Goal: Transaction & Acquisition: Download file/media

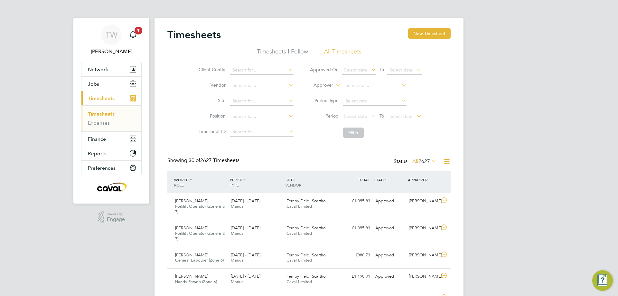
click at [111, 97] on span "Timesheets" at bounding box center [101, 98] width 27 height 6
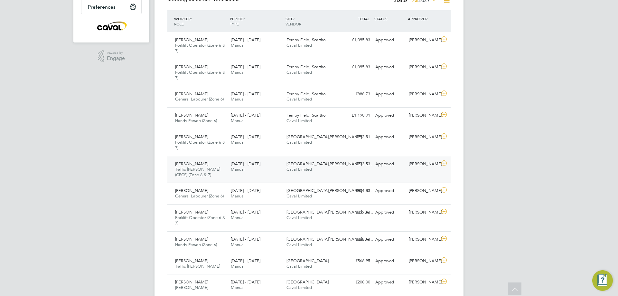
click at [442, 162] on icon at bounding box center [444, 163] width 8 height 5
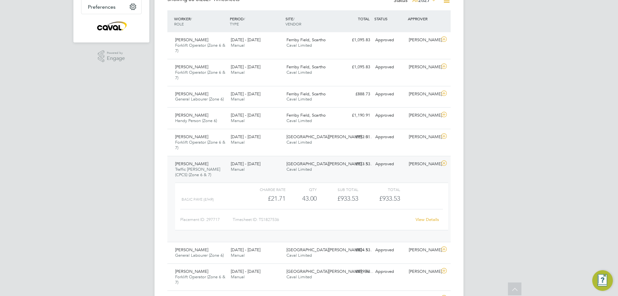
click at [430, 223] on div "View Details" at bounding box center [427, 219] width 32 height 10
click at [430, 221] on link "View Details" at bounding box center [428, 219] width 24 height 5
click at [447, 137] on icon at bounding box center [444, 136] width 8 height 5
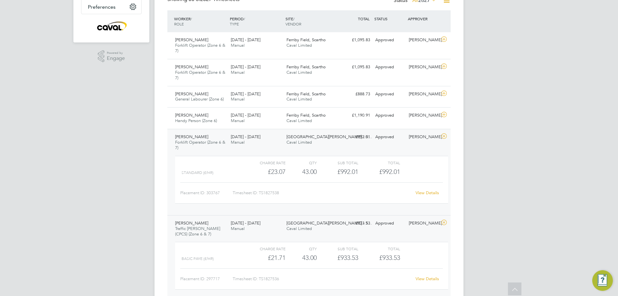
click at [422, 194] on link "View Details" at bounding box center [428, 192] width 24 height 5
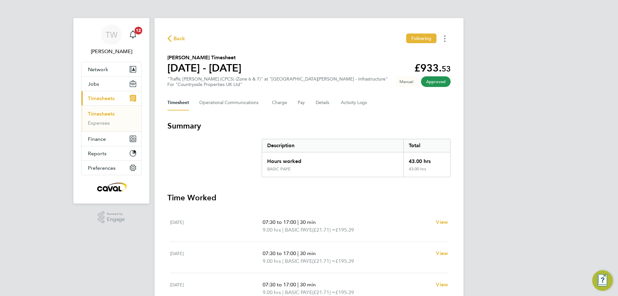
click at [448, 40] on button "Timesheets Menu" at bounding box center [445, 38] width 12 height 10
click at [426, 49] on link "Download timesheet" at bounding box center [411, 52] width 77 height 13
click at [443, 43] on div "Back Following [PERSON_NAME] Timesheet [DATE] - [DATE] £992. 01 "Forklift Opera…" at bounding box center [309, 215] width 309 height 395
click at [444, 39] on button "Timesheets Menu" at bounding box center [445, 38] width 12 height 10
click at [425, 50] on link "Download timesheet" at bounding box center [411, 52] width 77 height 13
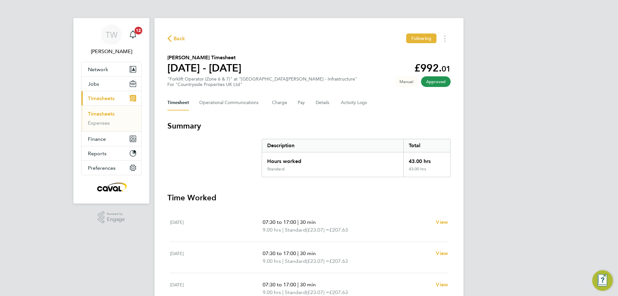
click at [181, 41] on span "Back" at bounding box center [180, 39] width 12 height 8
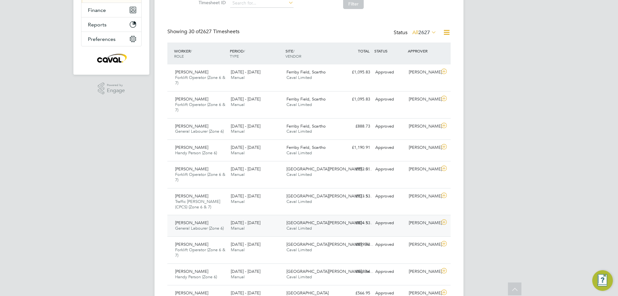
click at [443, 223] on icon at bounding box center [444, 222] width 8 height 5
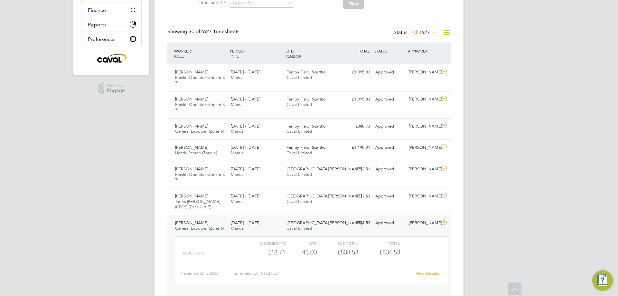
click at [424, 274] on link "View Details" at bounding box center [428, 272] width 24 height 5
click at [441, 168] on icon at bounding box center [444, 168] width 8 height 5
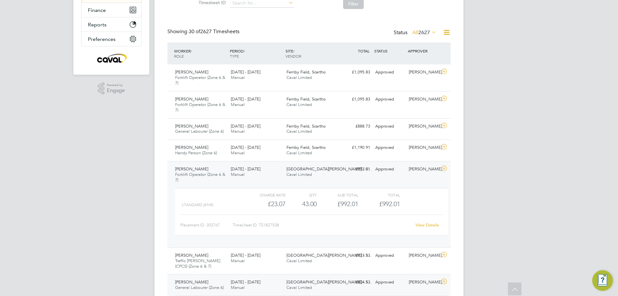
click at [434, 227] on link "View Details" at bounding box center [428, 224] width 24 height 5
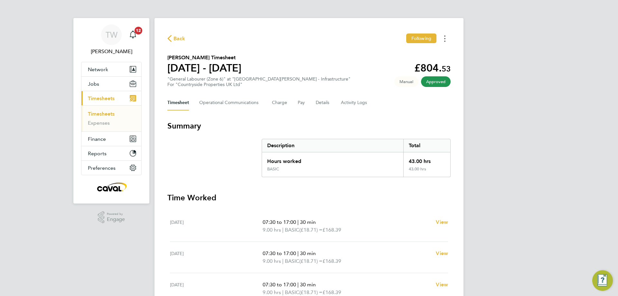
click at [446, 41] on button "Timesheets Menu" at bounding box center [445, 38] width 12 height 10
click at [419, 54] on link "Download timesheet" at bounding box center [411, 52] width 77 height 13
click at [553, 41] on div "TW [PERSON_NAME] Notifications 12 Applications: Network Team Members Businesses…" at bounding box center [309, 235] width 618 height 470
click at [449, 38] on button "Timesheets Menu" at bounding box center [445, 38] width 12 height 10
click at [427, 53] on link "Download timesheet" at bounding box center [411, 52] width 77 height 13
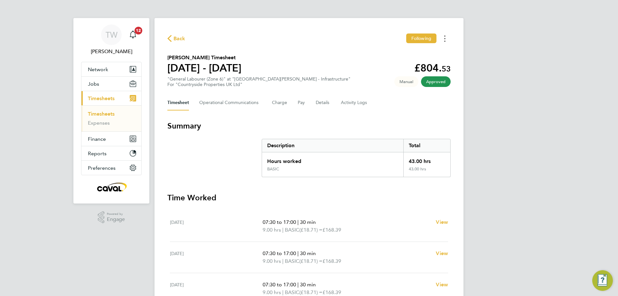
click at [447, 39] on button "Timesheets Menu" at bounding box center [445, 38] width 12 height 10
click at [424, 52] on link "Download timesheet" at bounding box center [411, 52] width 77 height 13
click at [444, 37] on button "Timesheets Menu" at bounding box center [445, 38] width 12 height 10
click at [424, 50] on link "Download timesheet" at bounding box center [411, 52] width 77 height 13
click at [444, 38] on button "Timesheets Menu" at bounding box center [445, 38] width 12 height 10
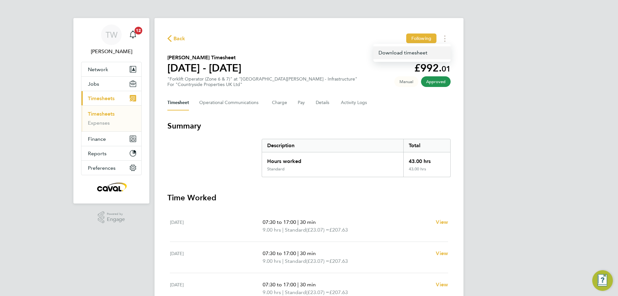
click at [419, 53] on link "Download timesheet" at bounding box center [411, 52] width 77 height 13
drag, startPoint x: 613, startPoint y: 133, endPoint x: 610, endPoint y: 130, distance: 4.3
click at [613, 132] on div "TW [PERSON_NAME] Notifications 12 Applications: Network Team Members Businesses…" at bounding box center [309, 211] width 618 height 423
